Goal: Transaction & Acquisition: Subscribe to service/newsletter

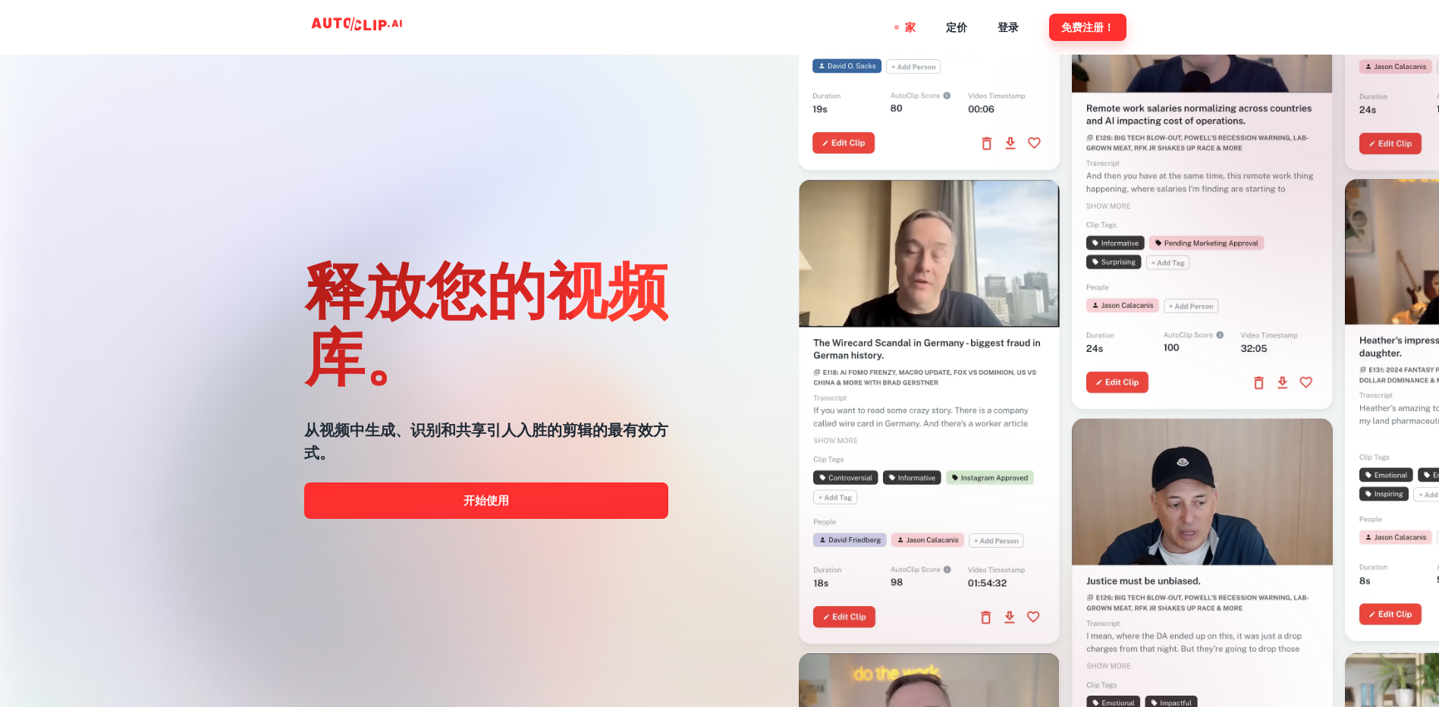
click at [1069, 30] on font "免费注册！" at bounding box center [1087, 27] width 53 height 18
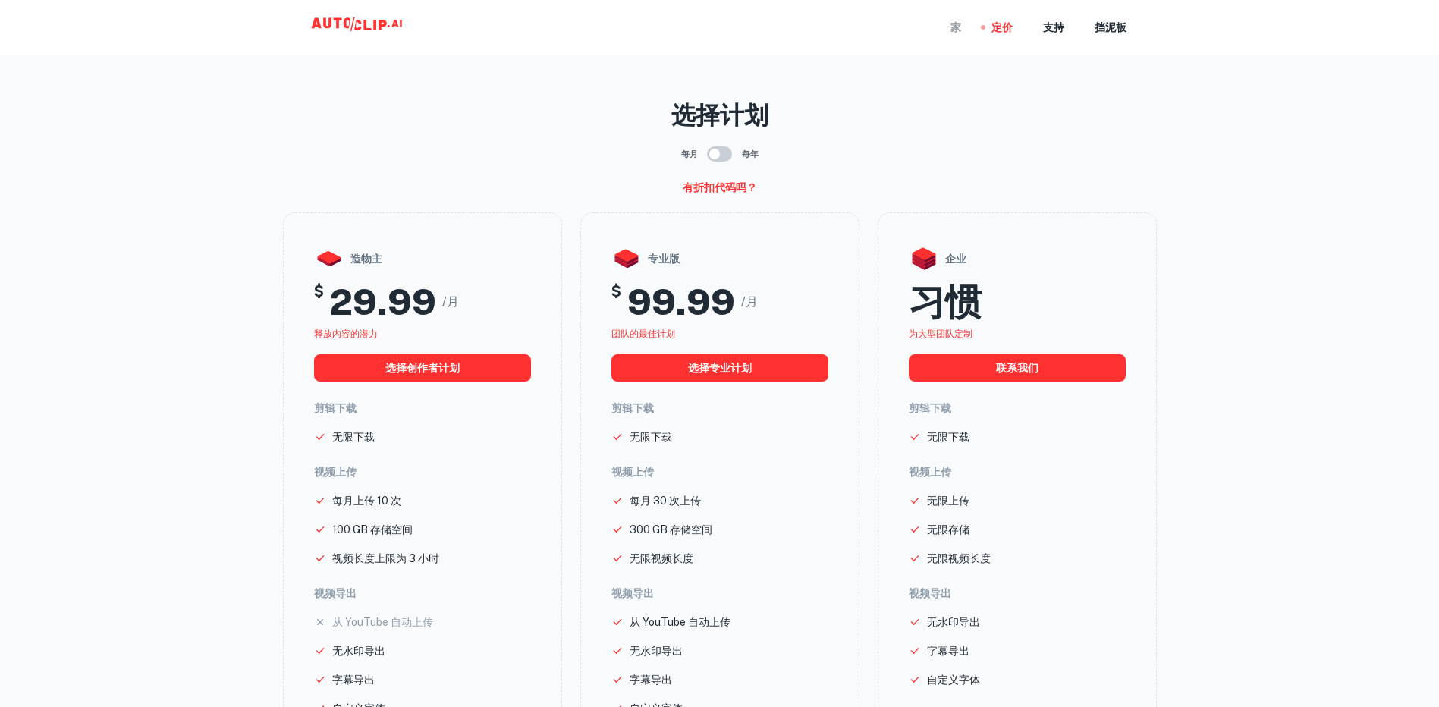
click at [953, 27] on div "家" at bounding box center [955, 27] width 11 height 55
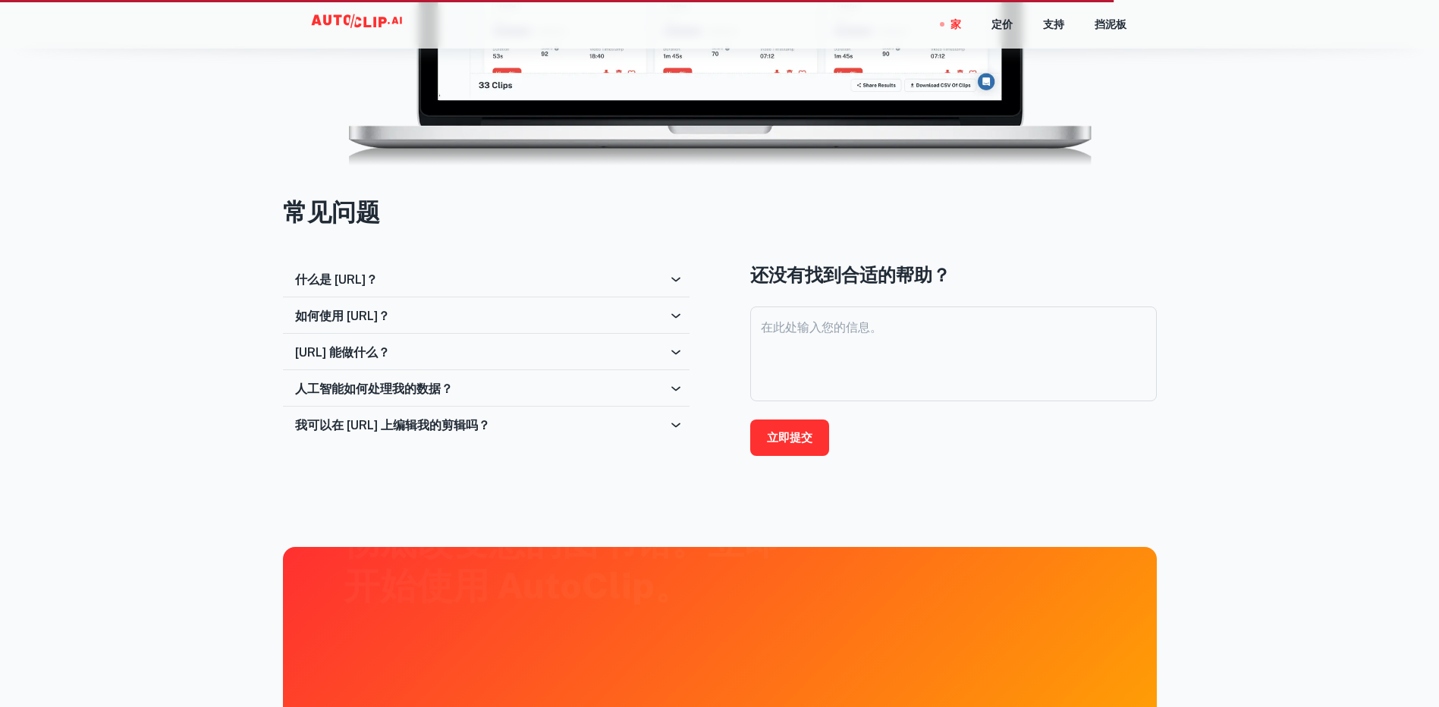
scroll to position [2579, 0]
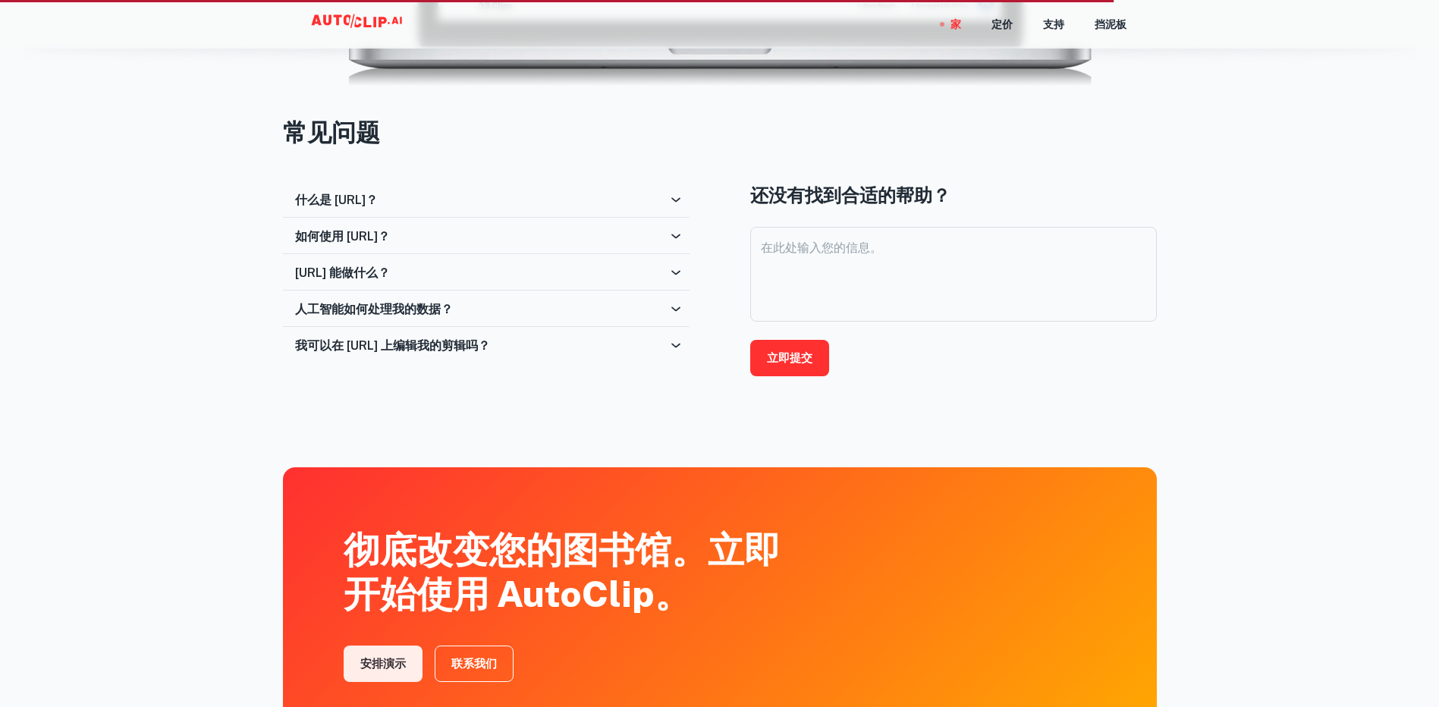
click at [676, 206] on icon at bounding box center [675, 199] width 15 height 15
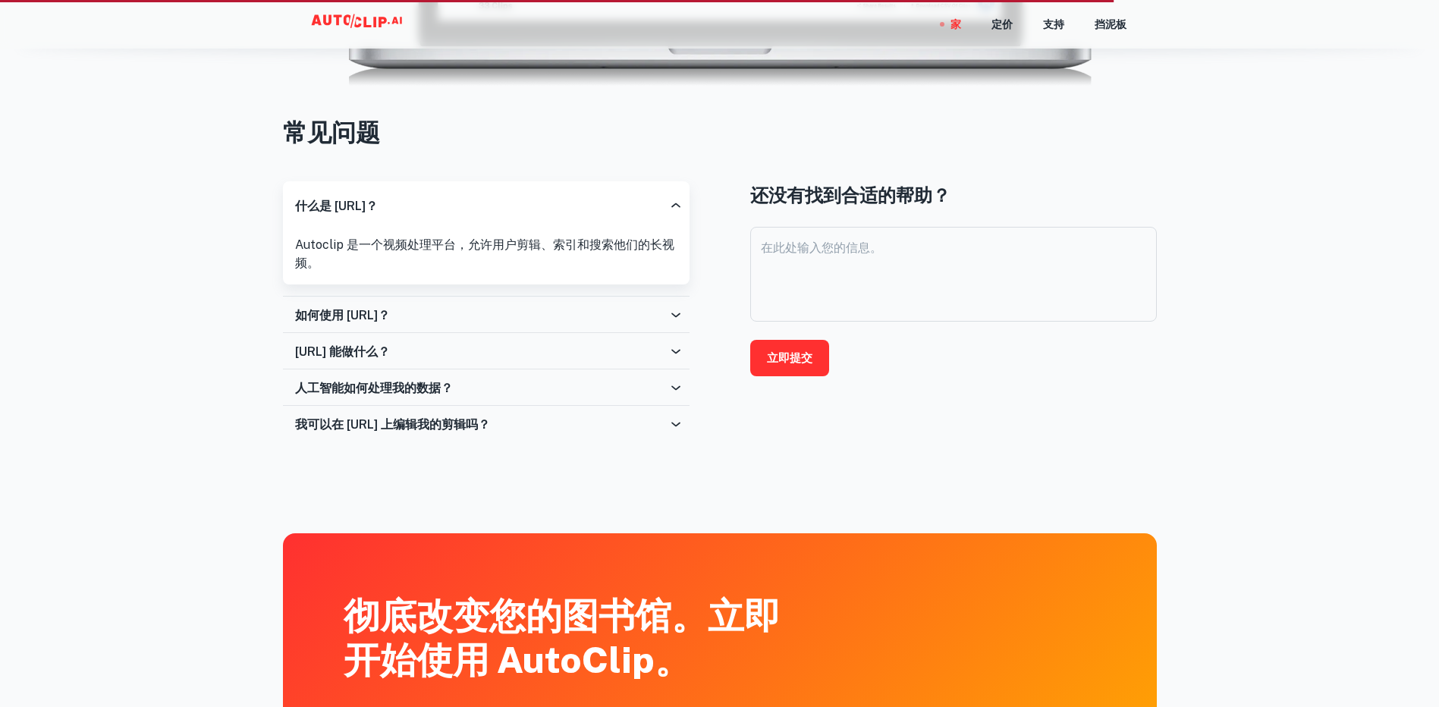
click at [669, 309] on icon at bounding box center [675, 314] width 15 height 15
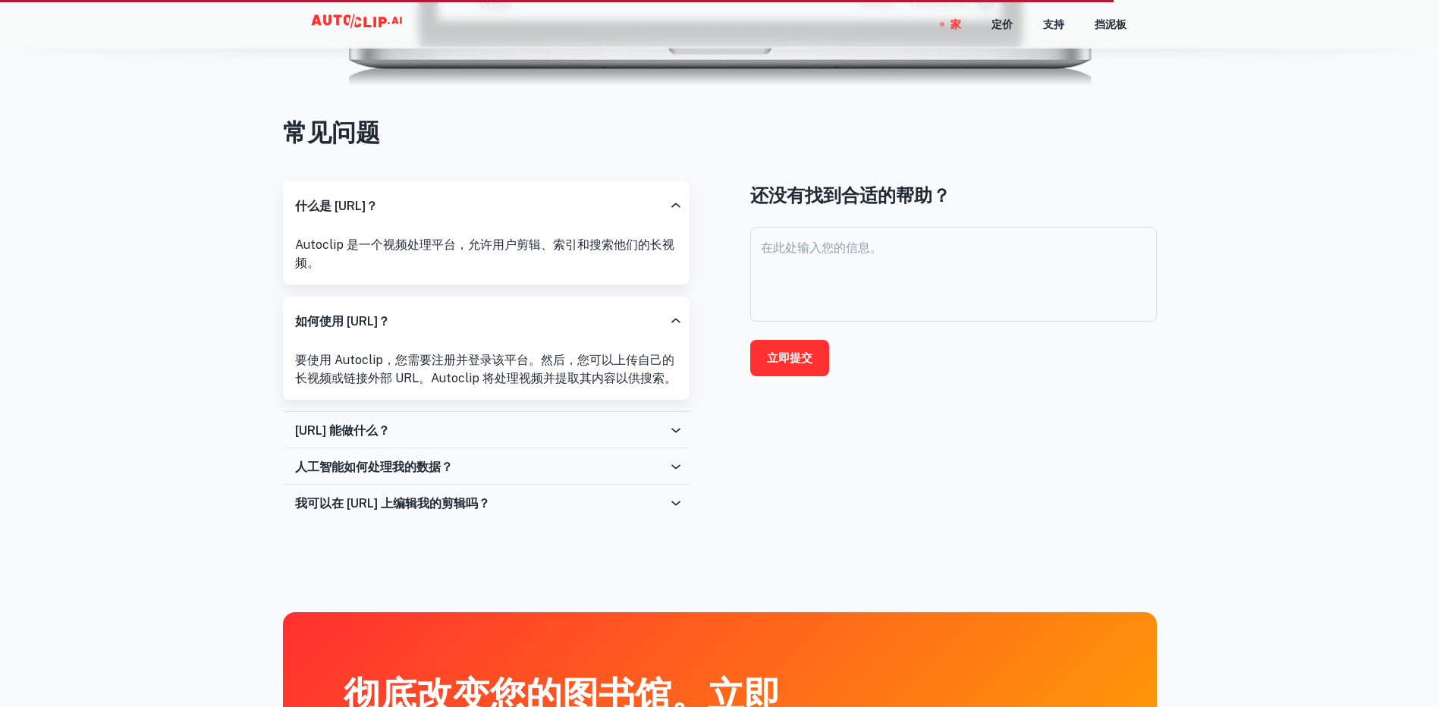
click at [674, 432] on icon at bounding box center [675, 430] width 15 height 15
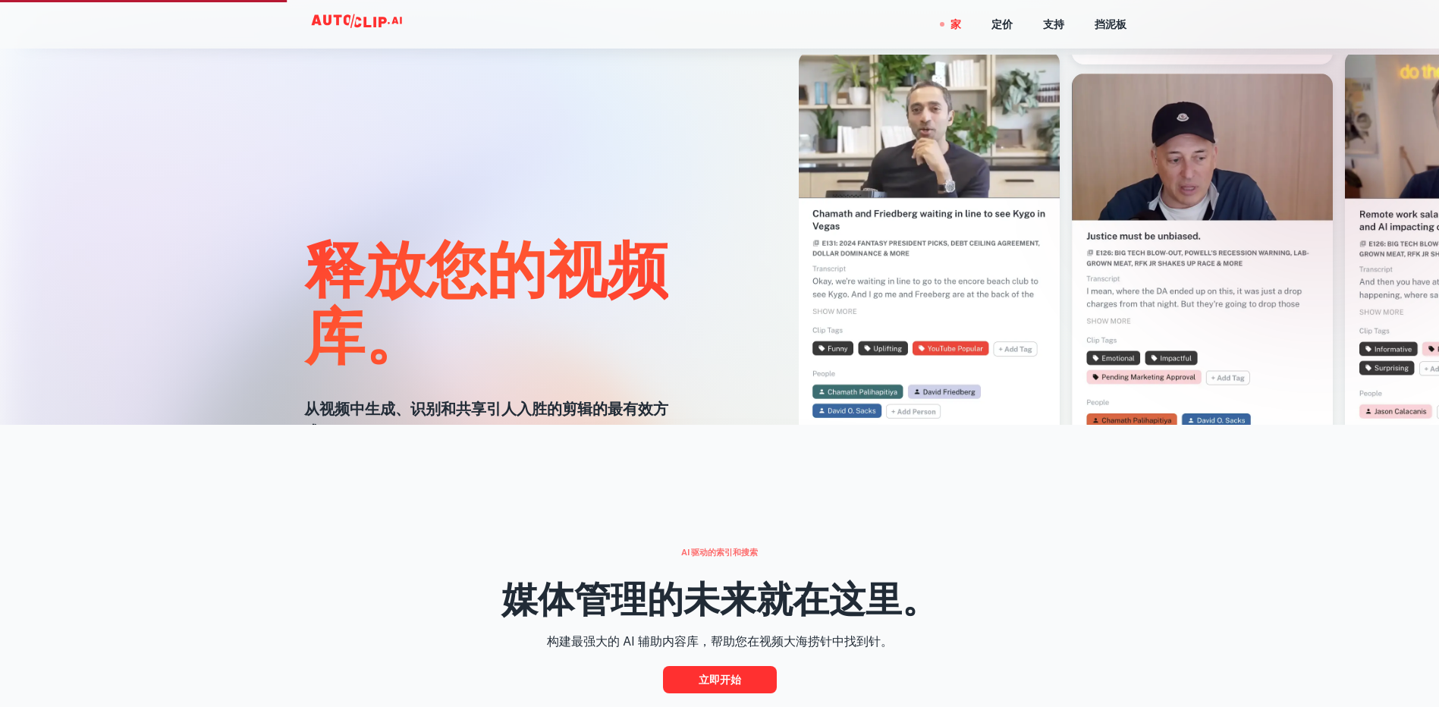
scroll to position [0, 0]
